Goal: Transaction & Acquisition: Book appointment/travel/reservation

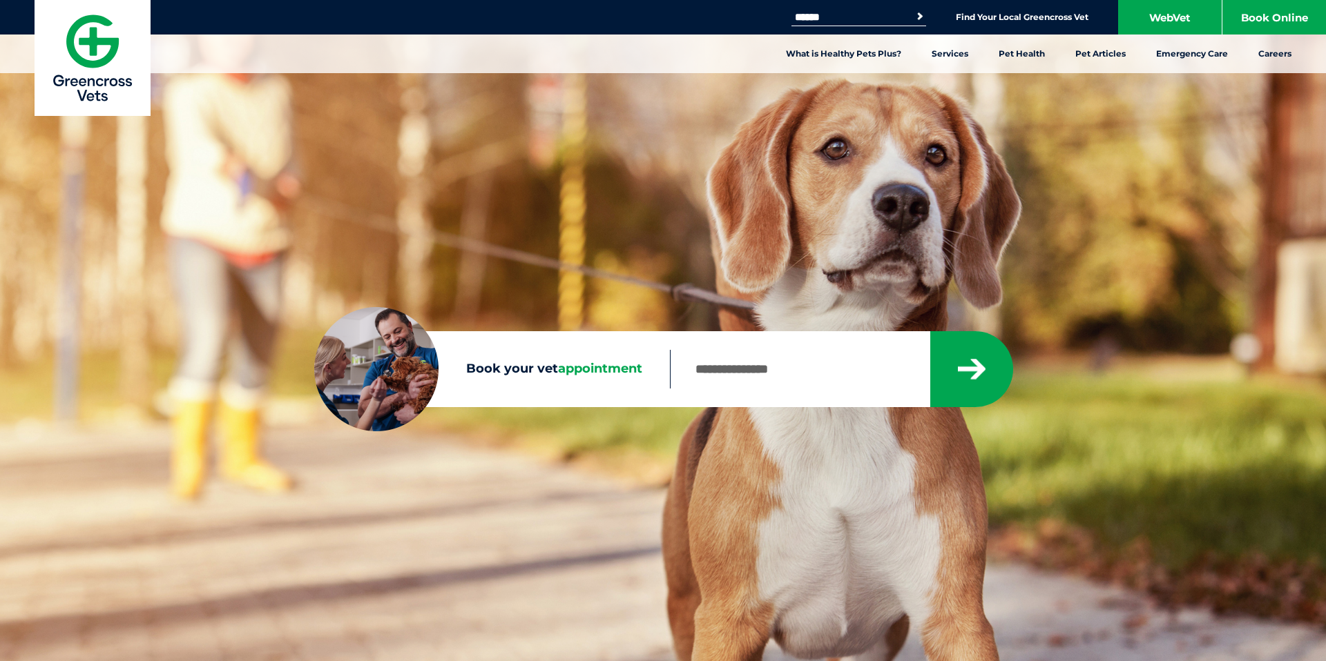
click at [606, 370] on span "appointment" at bounding box center [600, 368] width 84 height 15
click at [670, 370] on input "Book your vet appointment" at bounding box center [799, 369] width 259 height 39
type input "****"
click at [957, 381] on button "submit" at bounding box center [971, 369] width 83 height 76
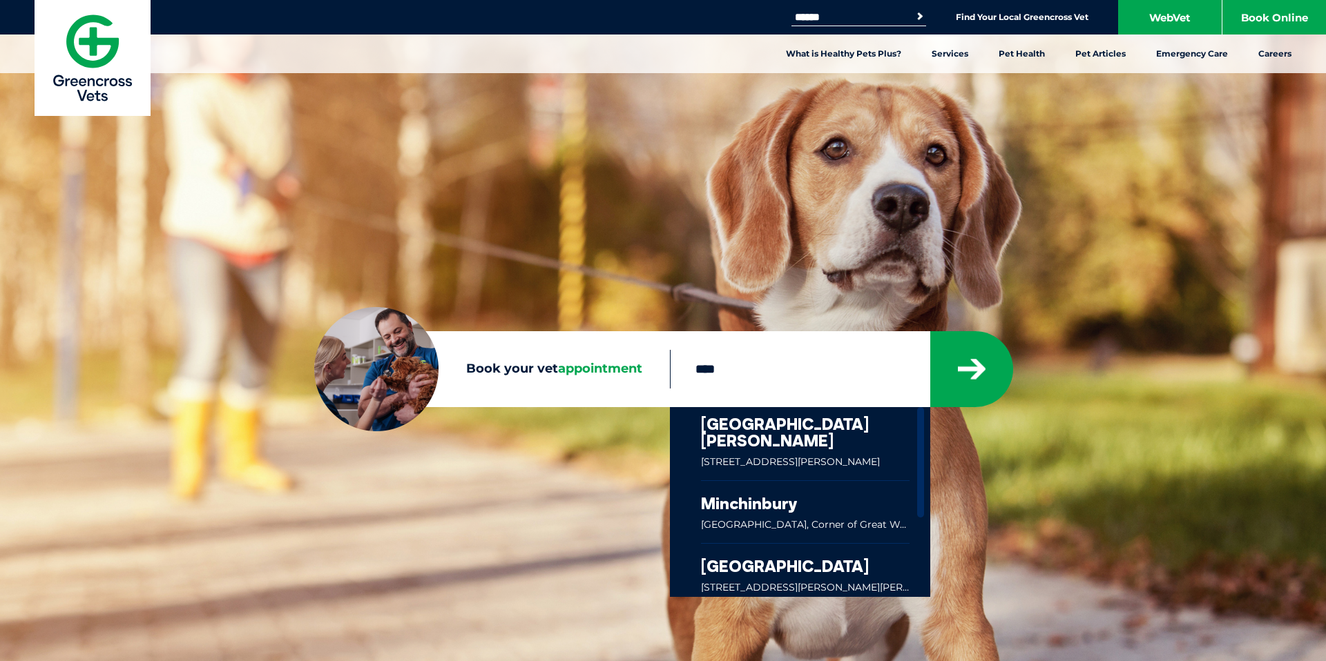
click at [777, 430] on link at bounding box center [805, 443] width 209 height 73
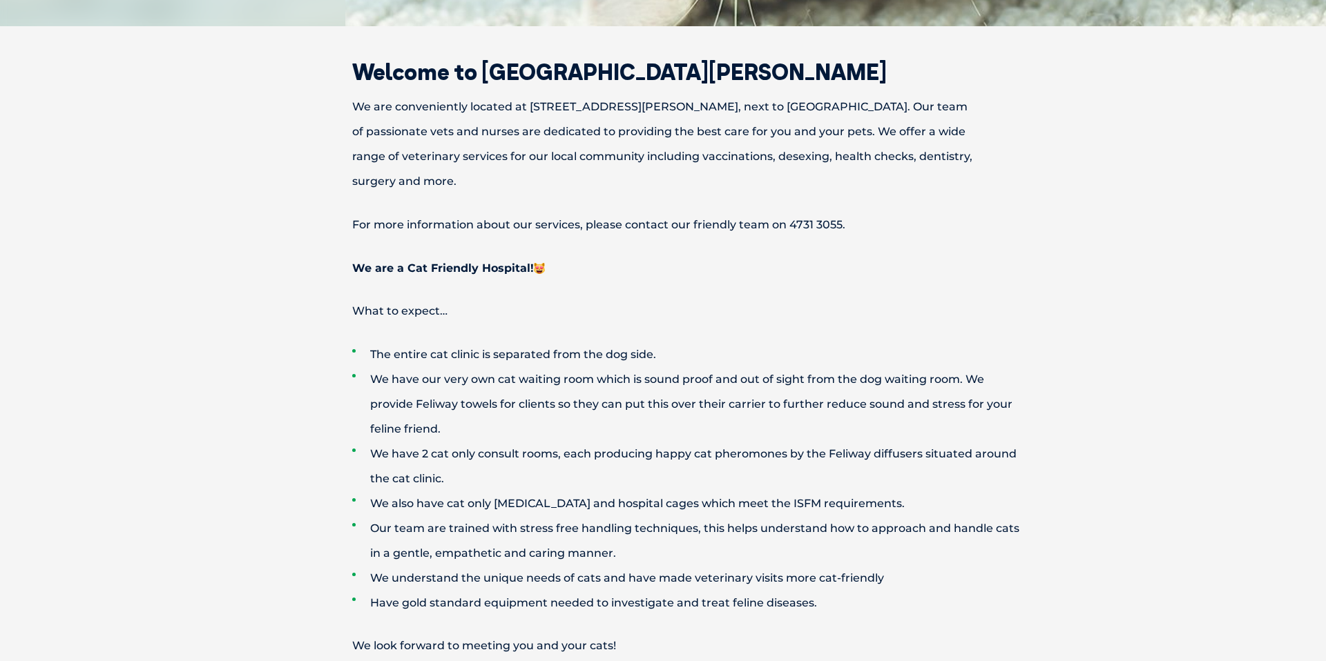
scroll to position [611, 0]
